Goal: Find specific page/section: Find specific page/section

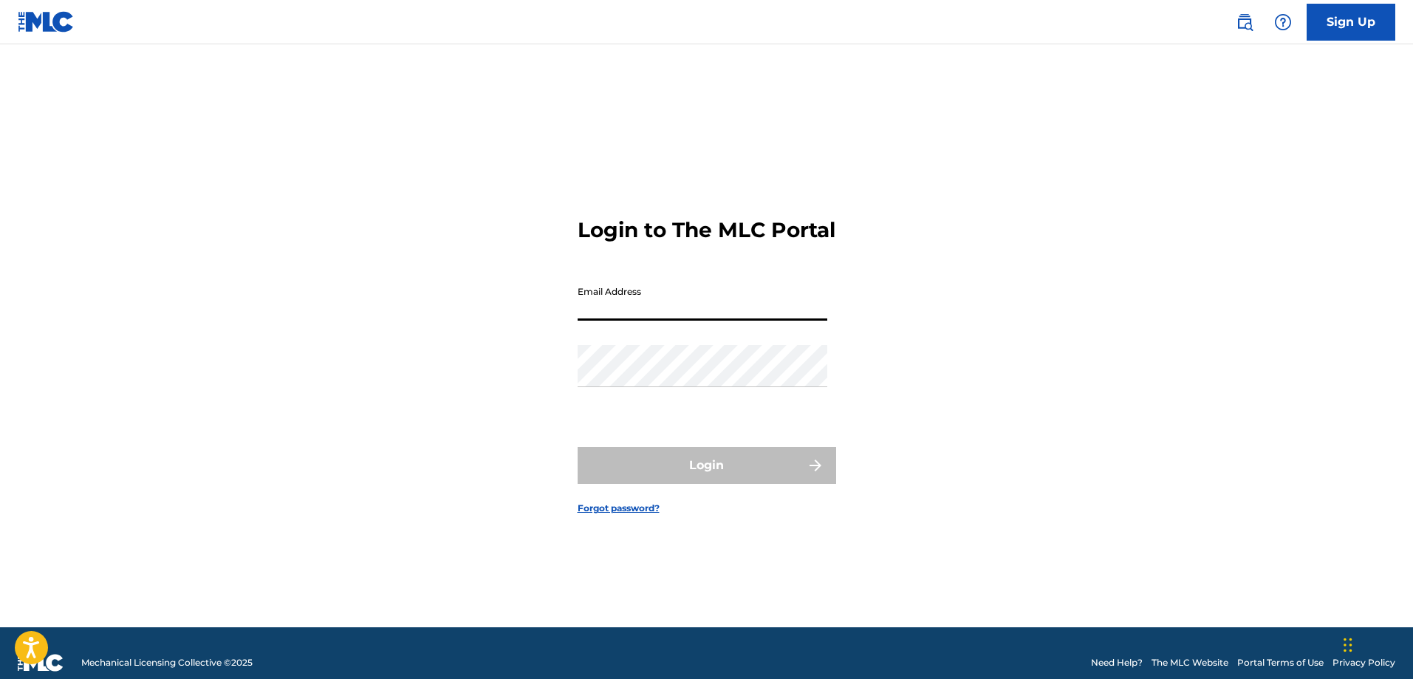
click at [759, 305] on input "Email Address" at bounding box center [702, 299] width 250 height 42
type input "[PERSON_NAME][EMAIL_ADDRESS][DOMAIN_NAME]"
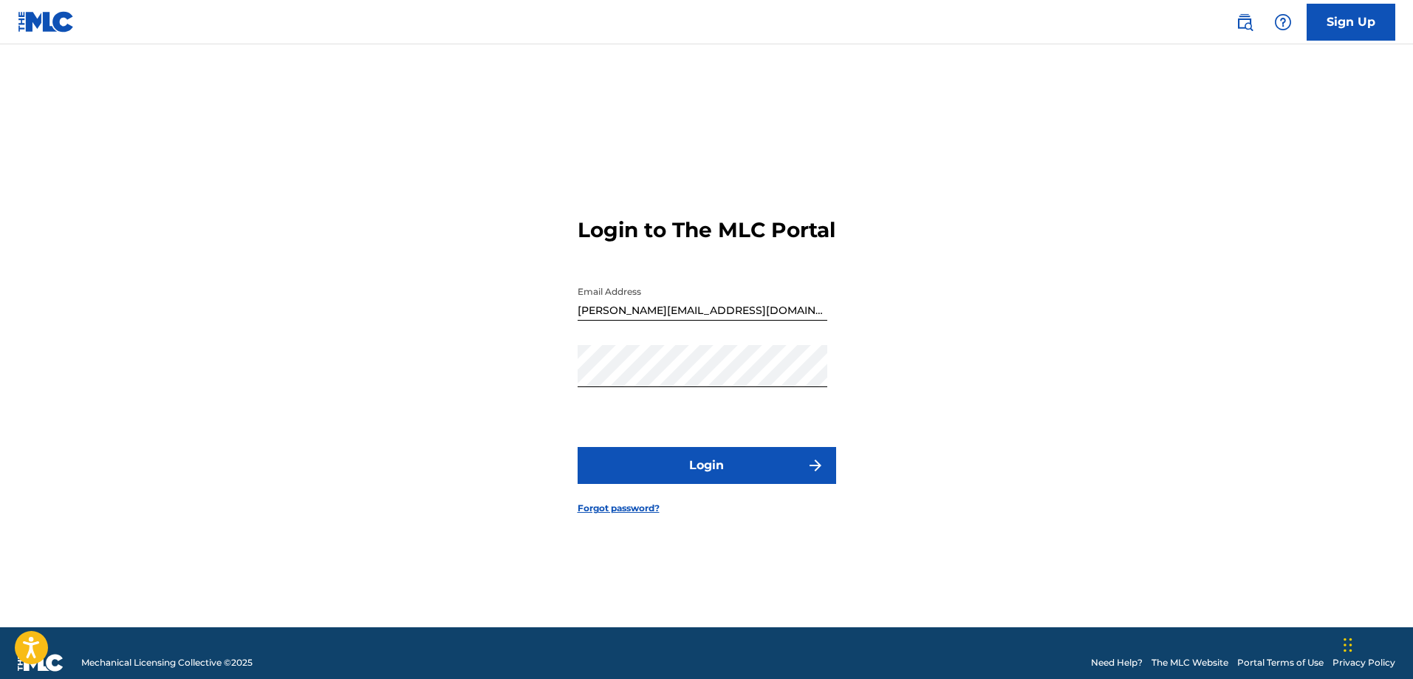
click at [690, 466] on button "Login" at bounding box center [706, 465] width 258 height 37
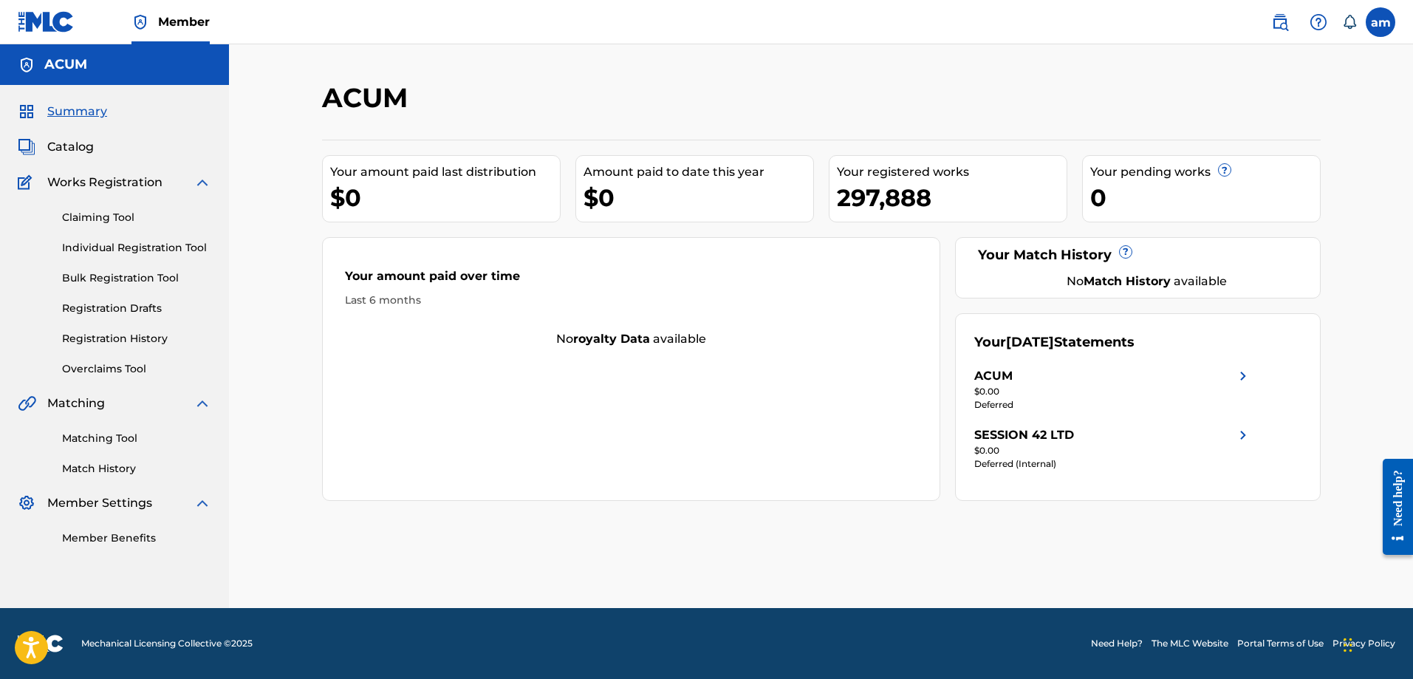
click at [59, 143] on span "Catalog" at bounding box center [70, 147] width 47 height 18
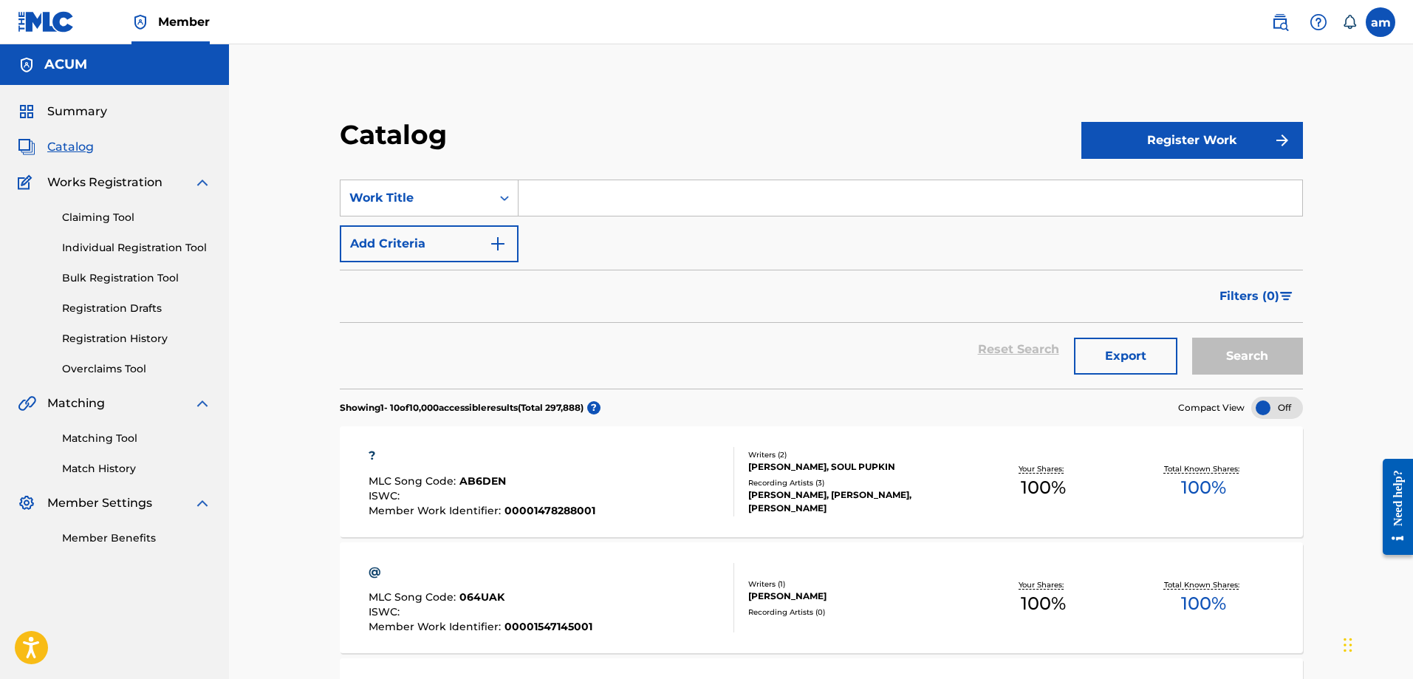
click at [545, 186] on input "Search Form" at bounding box center [909, 197] width 783 height 35
paste input "DER BONBON-KREISLAUF"
type input "DER BONBON-KREISLAUF"
click at [1192, 337] on button "Search" at bounding box center [1247, 355] width 111 height 37
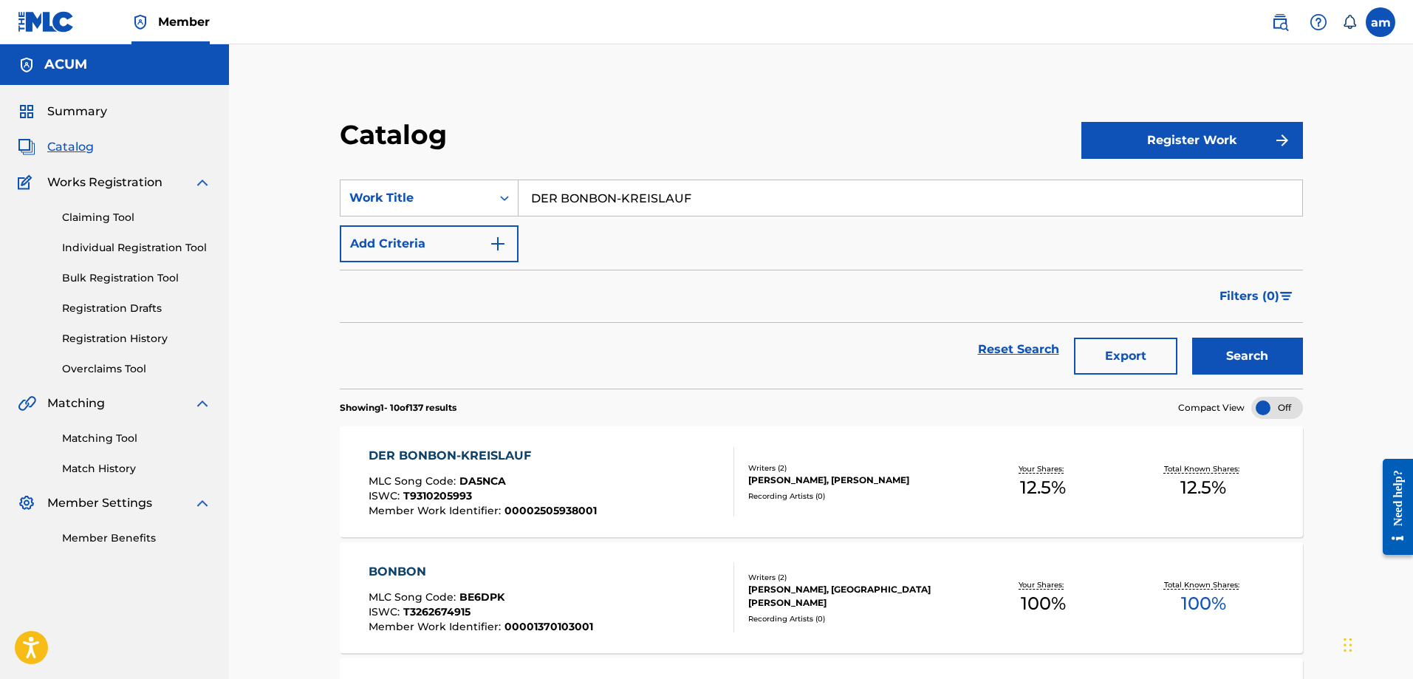
click at [459, 456] on div "DER BONBON-KREISLAUF" at bounding box center [482, 456] width 228 height 18
